Goal: Task Accomplishment & Management: Manage account settings

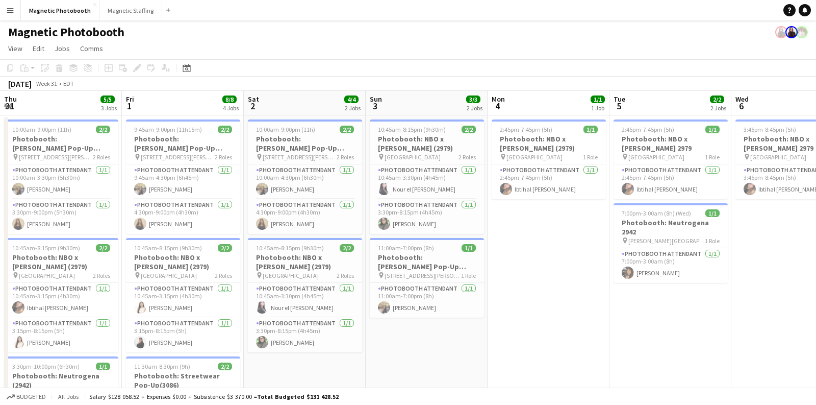
scroll to position [0, 350]
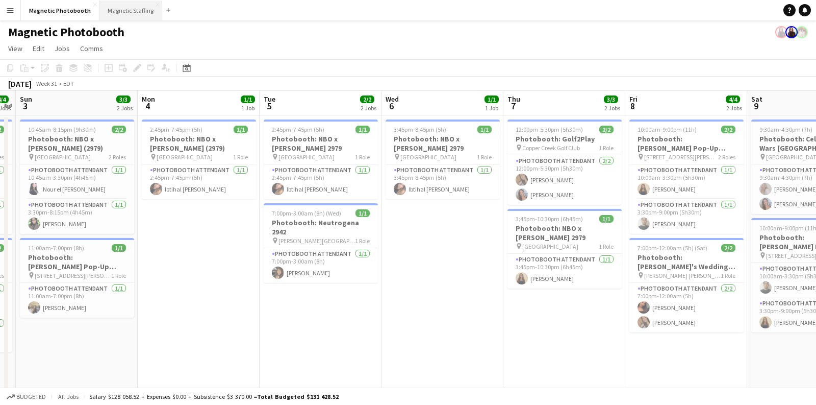
click at [131, 11] on button "Magnetic Staffing Close" at bounding box center [130, 11] width 63 height 20
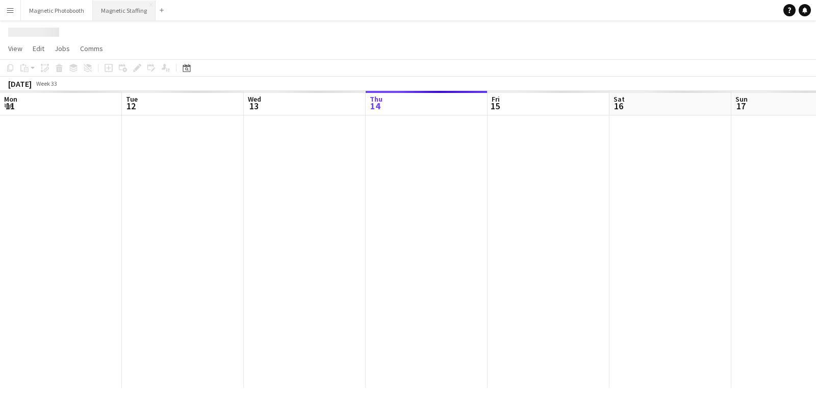
scroll to position [0, 243]
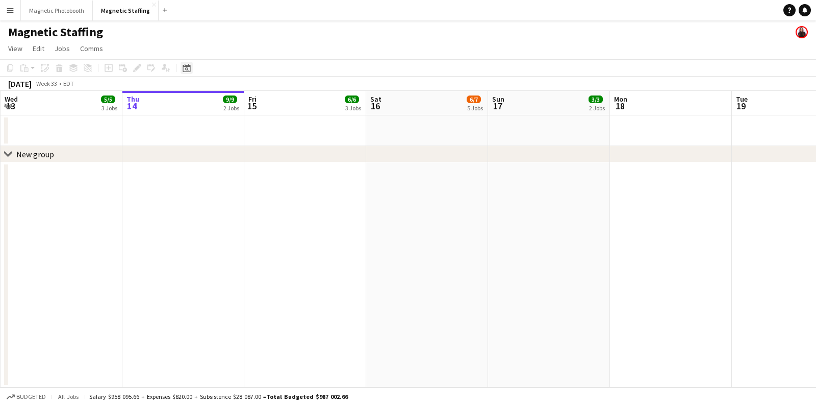
click at [184, 72] on div "Date picker" at bounding box center [187, 68] width 12 height 12
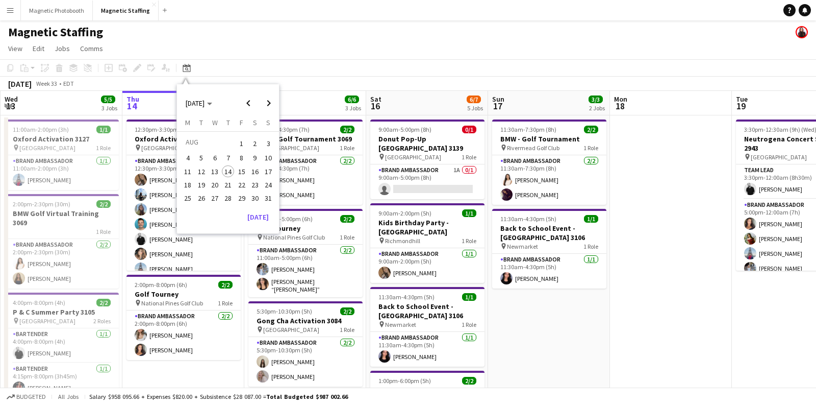
click at [202, 184] on span "19" at bounding box center [201, 185] width 12 height 12
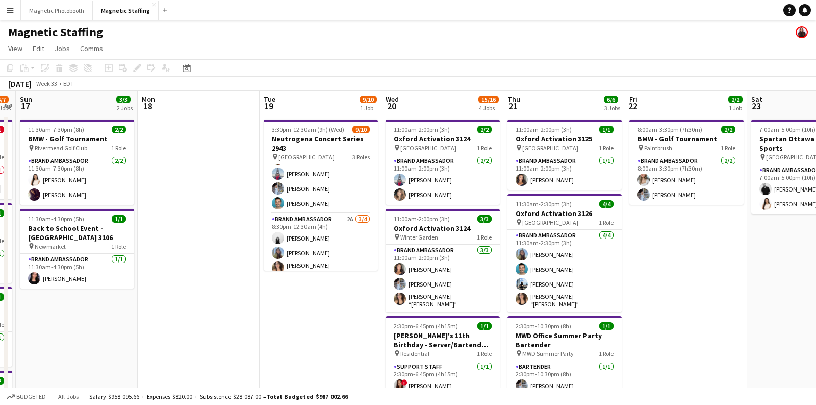
scroll to position [101, 0]
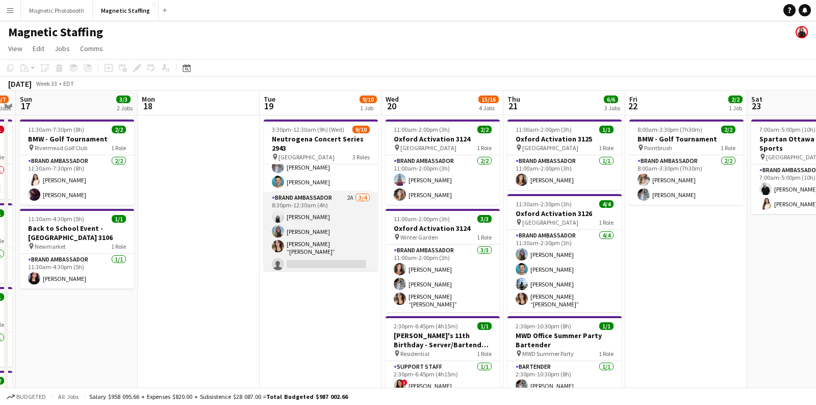
click at [321, 232] on app-card-role "Brand Ambassador 2A [DATE] 8:30pm-12:30am (4h) [PERSON_NAME] [PERSON_NAME] [PER…" at bounding box center [321, 233] width 114 height 82
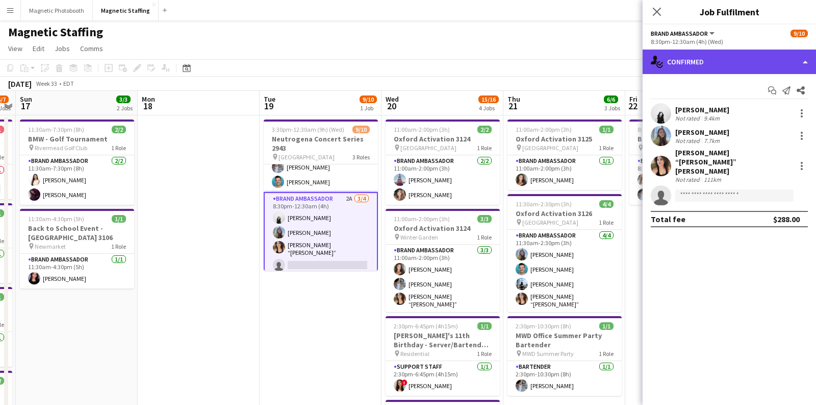
click at [708, 56] on div "single-neutral-actions-check-2 Confirmed" at bounding box center [729, 61] width 173 height 24
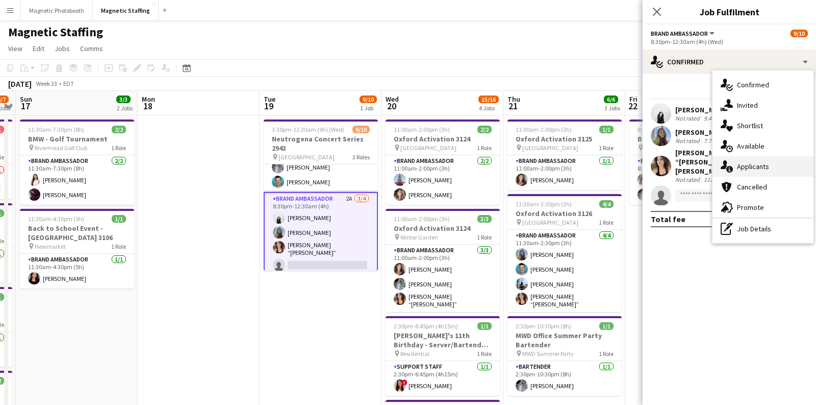
click at [739, 170] on div "single-neutral-actions-information Applicants" at bounding box center [763, 166] width 101 height 20
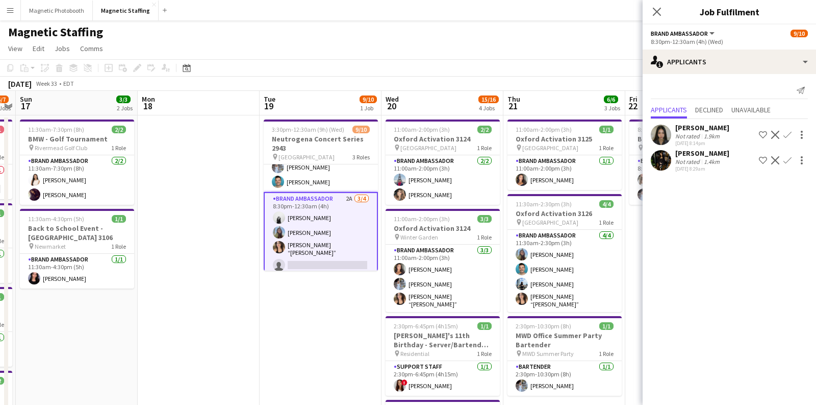
click at [235, 208] on app-date-cell at bounding box center [199, 361] width 122 height 492
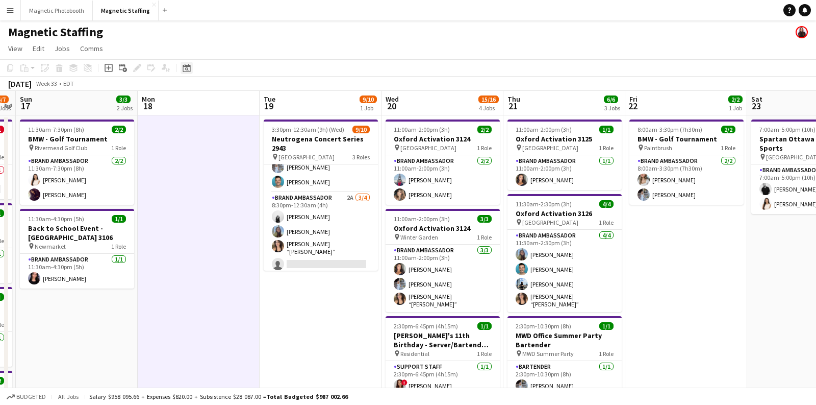
click at [183, 67] on icon "Date picker" at bounding box center [187, 68] width 8 height 8
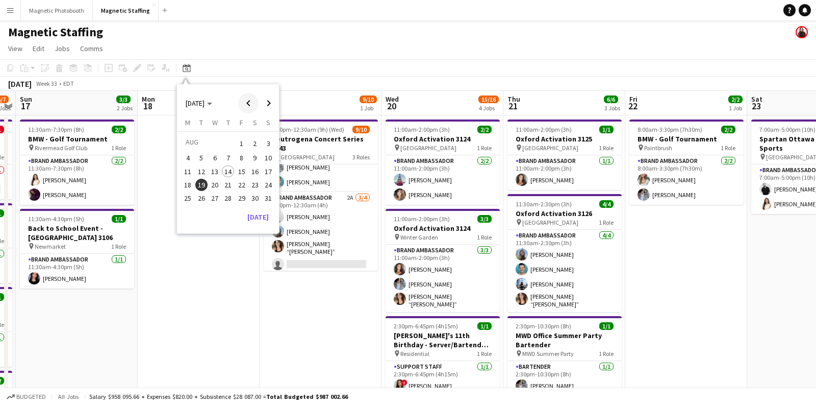
click at [246, 103] on span "Previous month" at bounding box center [248, 103] width 20 height 20
click at [255, 194] on span "26" at bounding box center [255, 195] width 12 height 12
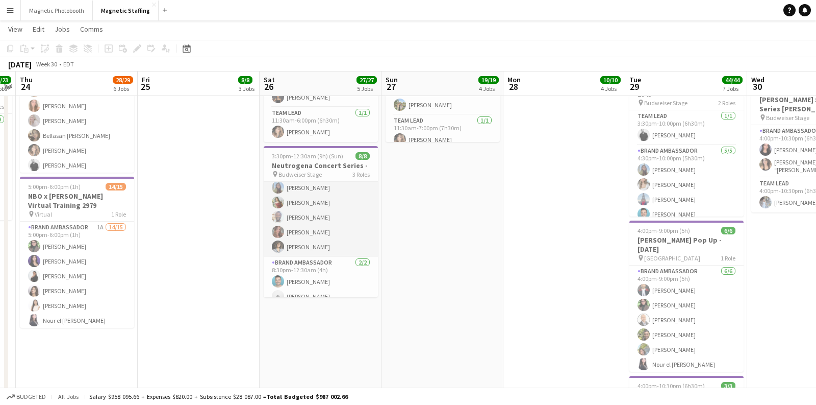
scroll to position [63, 0]
click at [186, 48] on icon at bounding box center [187, 50] width 4 height 4
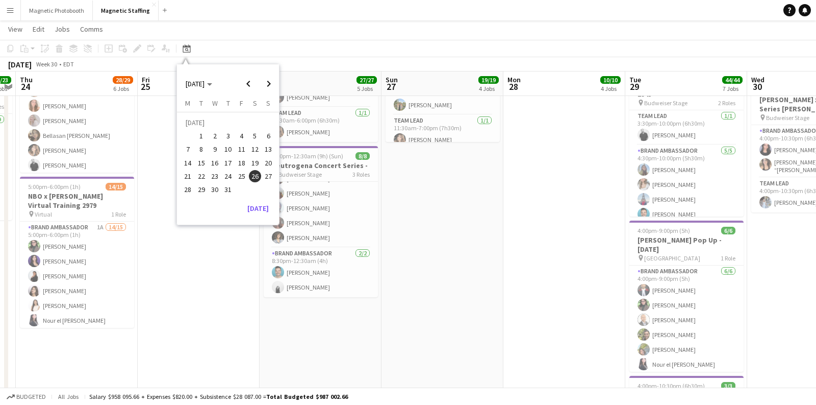
click at [473, 232] on app-date-cell "9:00am-10:00pm (13h) 8/8 NBO x [PERSON_NAME] - 2979 pin [GEOGRAPHIC_DATA] 4 Rol…" at bounding box center [443, 65] width 122 height 944
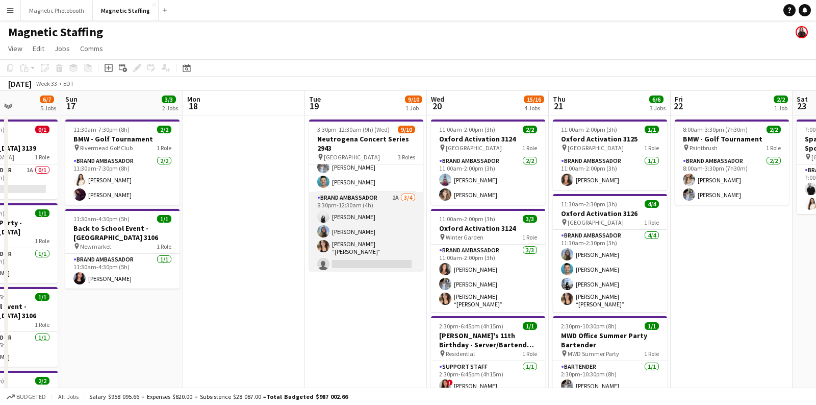
scroll to position [0, 437]
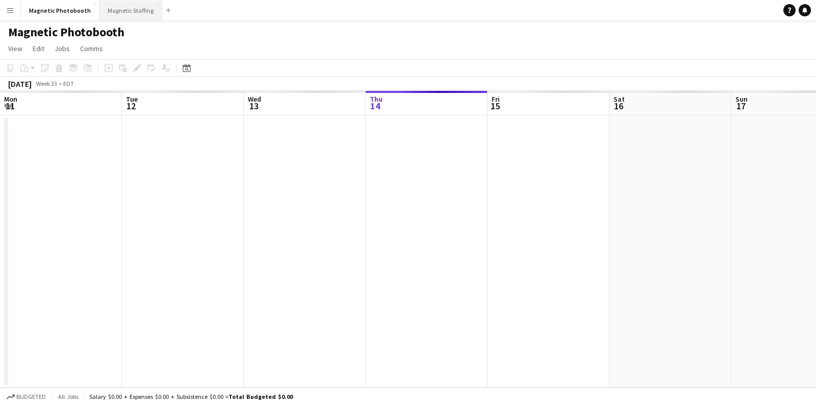
scroll to position [0, 243]
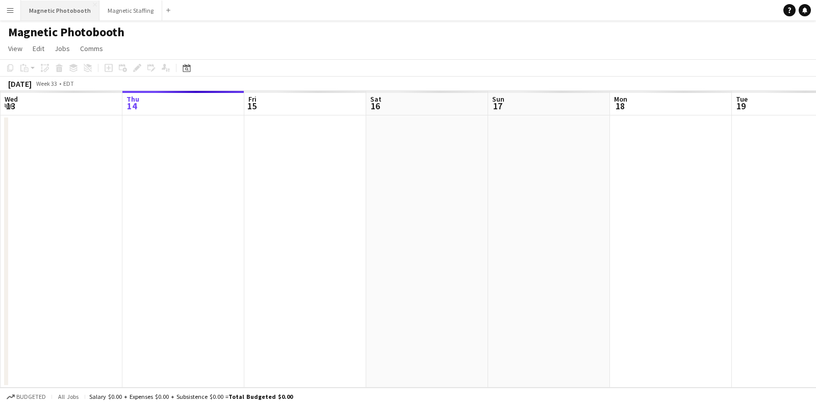
click at [42, 8] on button "Magnetic Photobooth Close" at bounding box center [60, 11] width 79 height 20
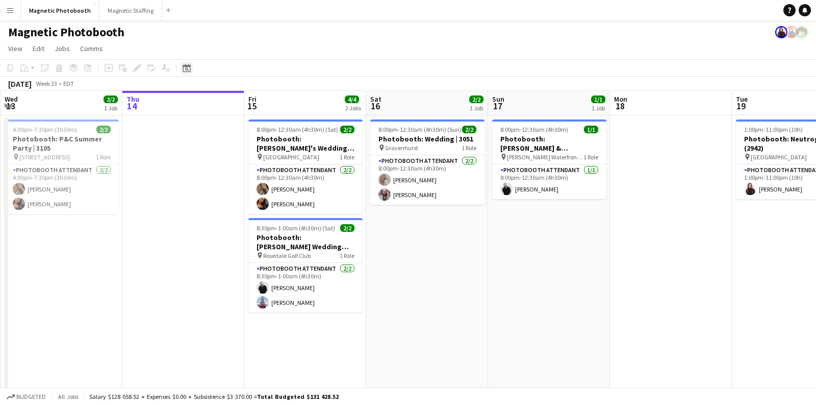
click at [191, 71] on div "Date picker" at bounding box center [187, 68] width 12 height 12
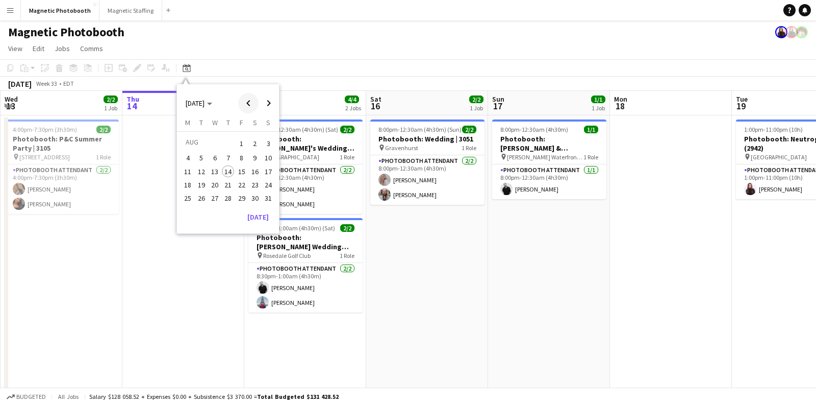
click at [252, 104] on span "Previous month" at bounding box center [248, 103] width 20 height 20
click at [207, 174] on button "10" at bounding box center [201, 171] width 13 height 13
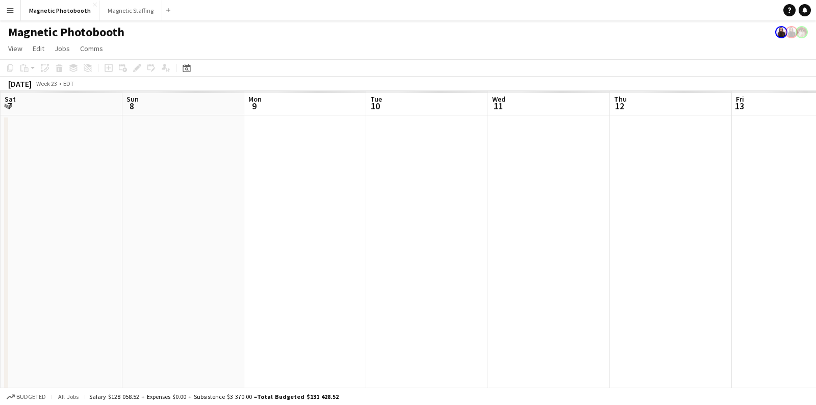
scroll to position [0, 350]
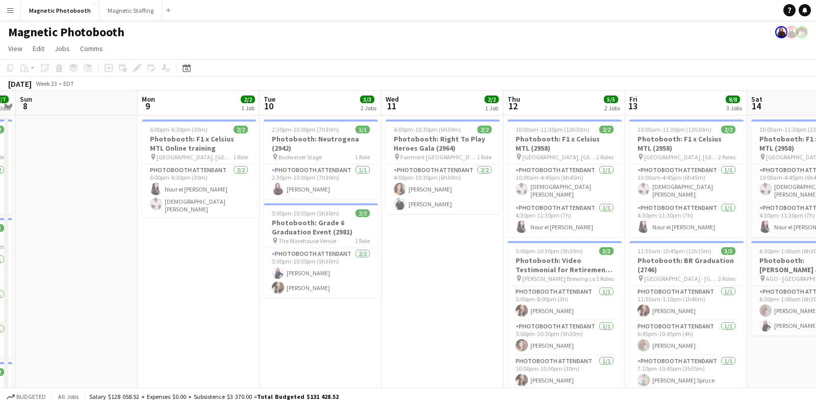
click at [329, 40] on app-page-menu "View Day view expanded Day view collapsed Month view Date picker Jump to today …" at bounding box center [408, 49] width 816 height 19
click at [71, 9] on button "Magnetic Photobooth Close" at bounding box center [60, 11] width 79 height 20
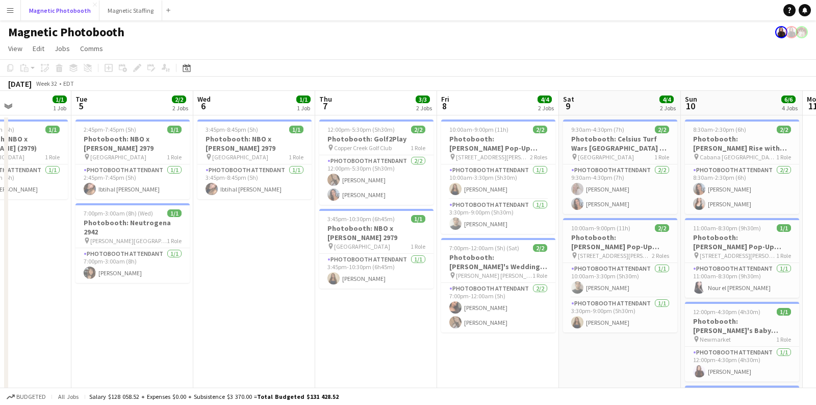
scroll to position [0, 222]
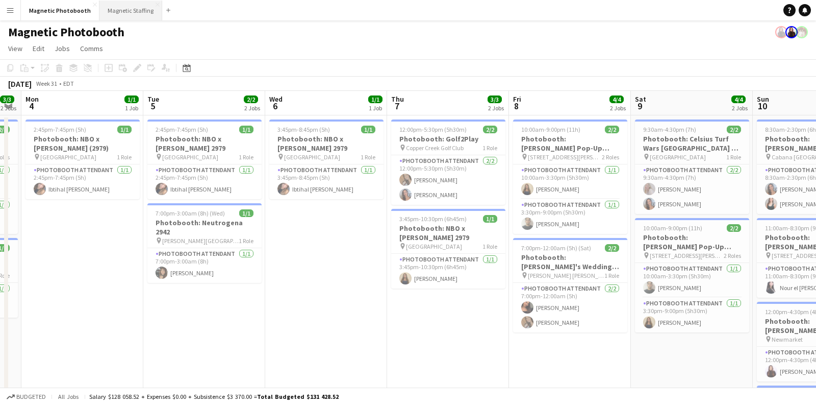
click at [143, 14] on button "Magnetic Staffing Close" at bounding box center [130, 11] width 63 height 20
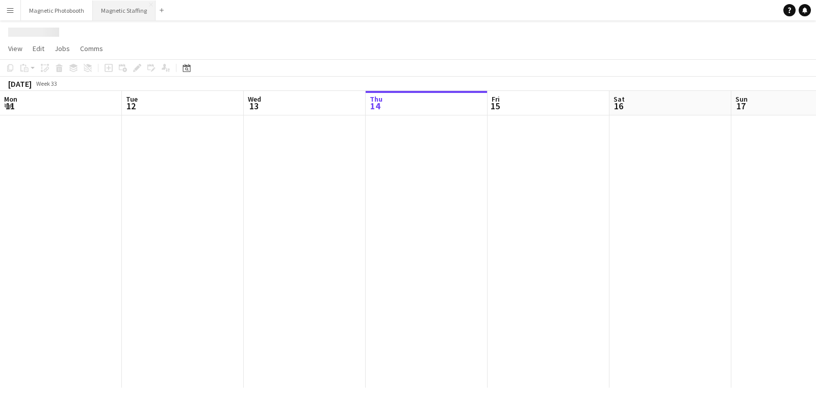
click at [186, 70] on icon "Date picker" at bounding box center [187, 68] width 8 height 8
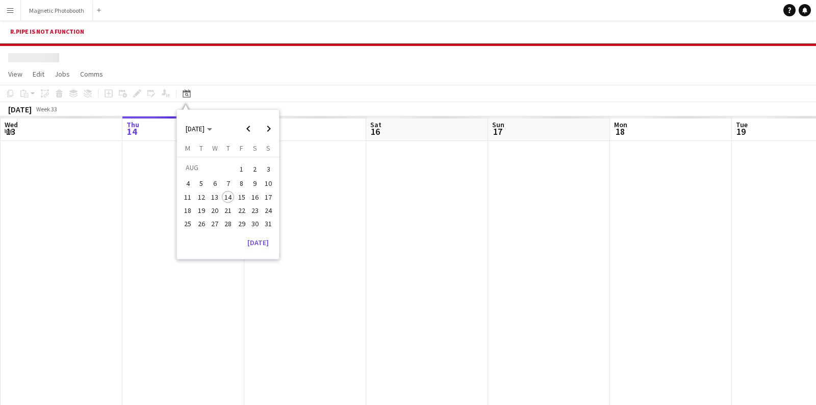
click at [200, 210] on span "19" at bounding box center [201, 210] width 12 height 12
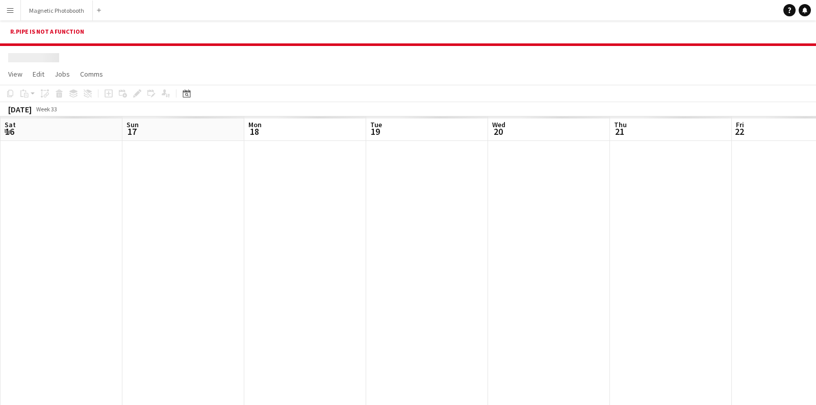
scroll to position [0, 350]
